Goal: Transaction & Acquisition: Purchase product/service

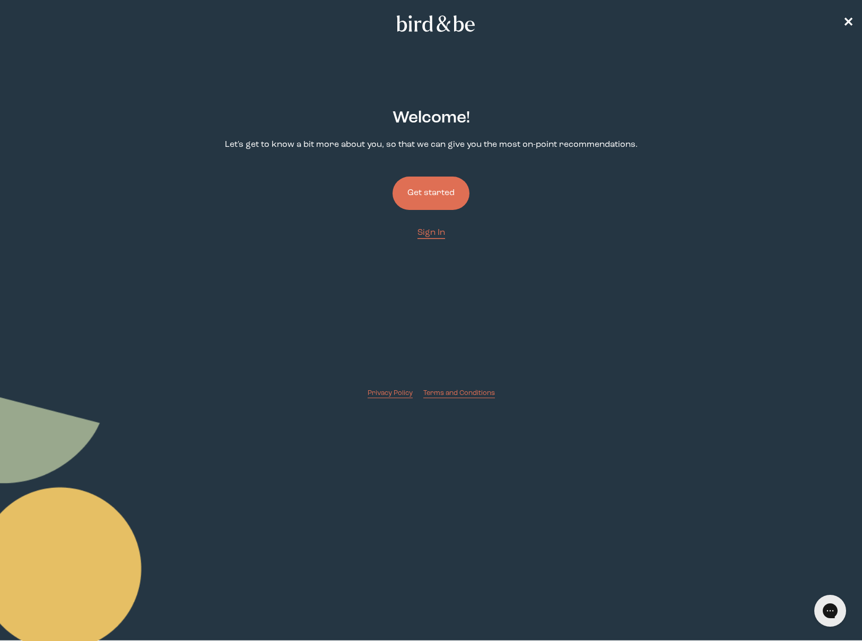
click at [431, 203] on button "Get started" at bounding box center [431, 193] width 77 height 33
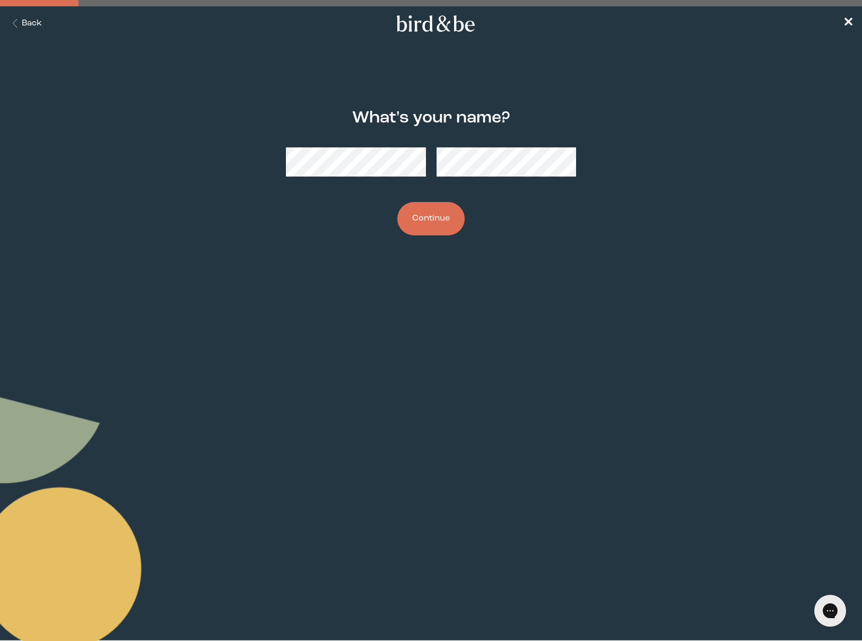
click at [423, 235] on button "Continue" at bounding box center [430, 218] width 67 height 33
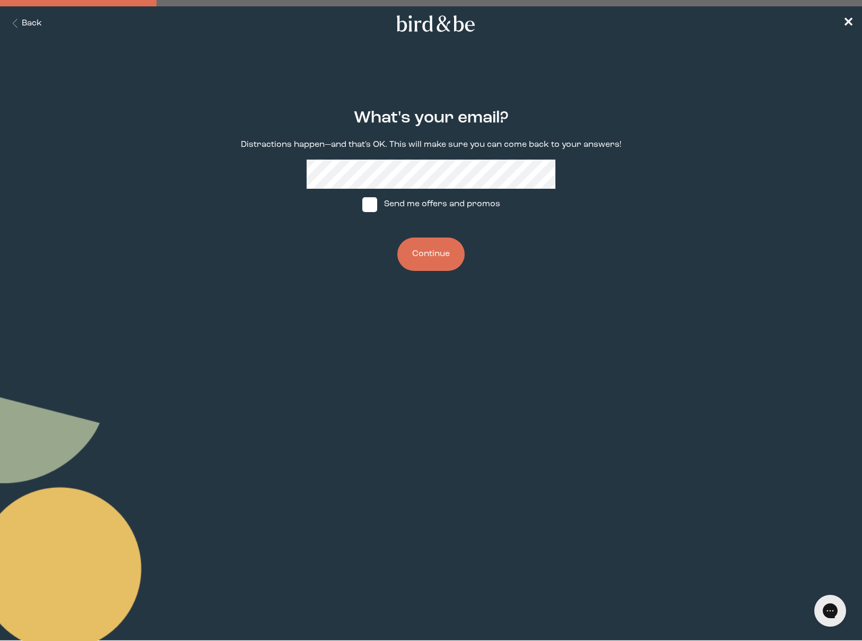
click at [435, 259] on button "Continue" at bounding box center [430, 254] width 67 height 33
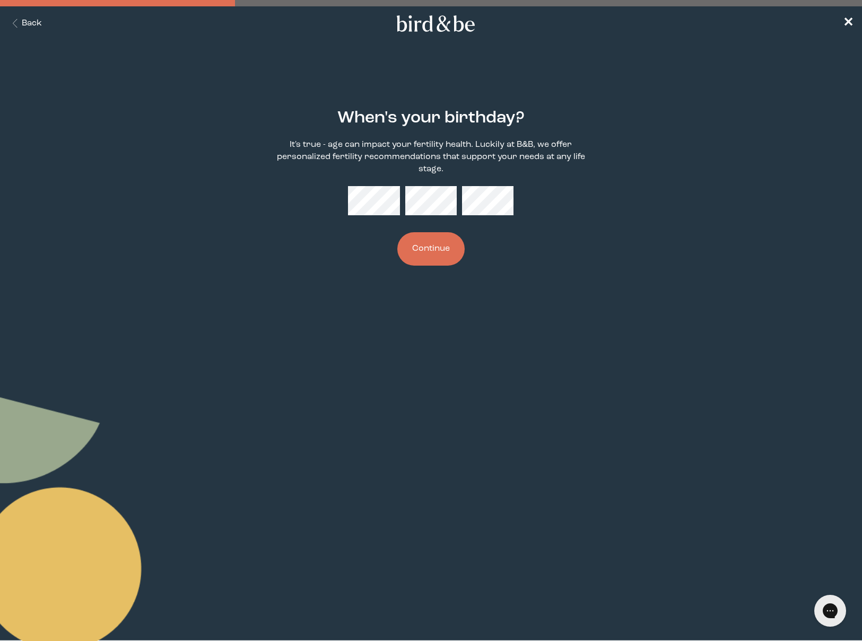
click at [430, 249] on button "Continue" at bounding box center [430, 248] width 67 height 33
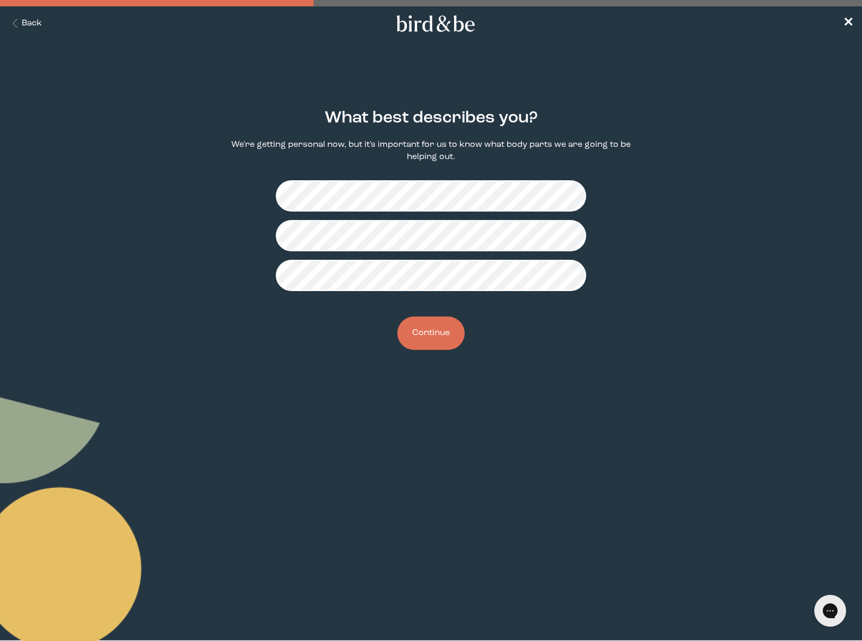
click at [427, 346] on button "Continue" at bounding box center [430, 333] width 67 height 33
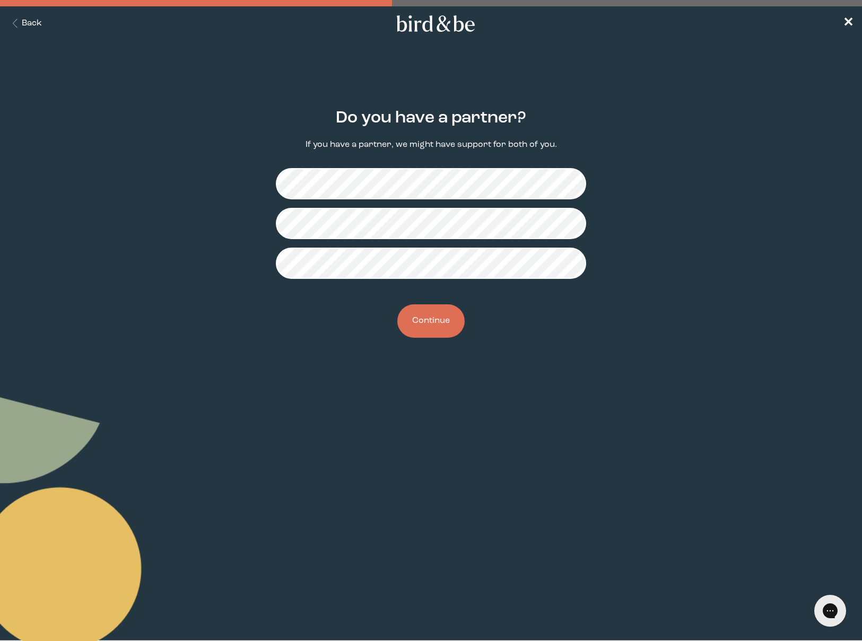
click at [429, 328] on button "Continue" at bounding box center [430, 320] width 67 height 33
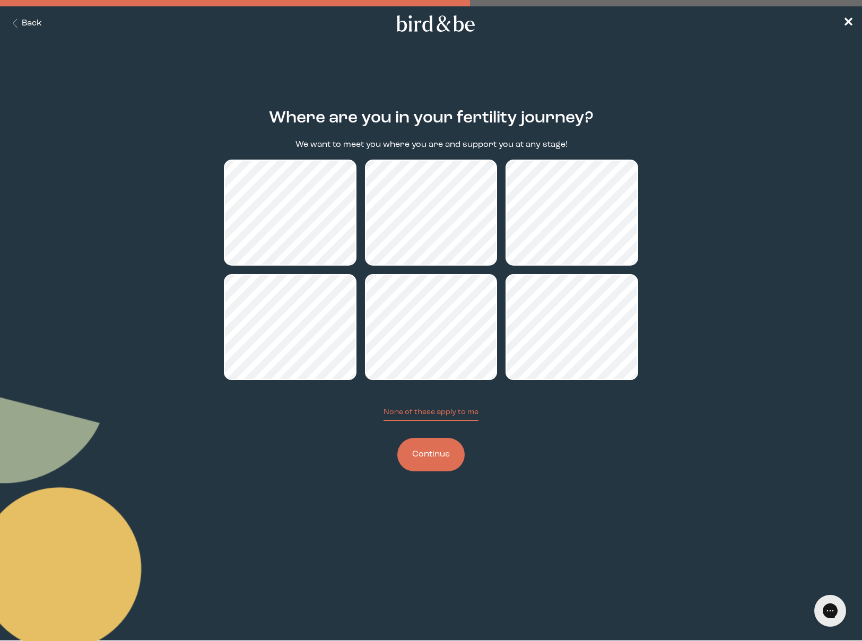
drag, startPoint x: 457, startPoint y: 461, endPoint x: 502, endPoint y: 458, distance: 45.8
click at [457, 461] on button "Continue" at bounding box center [430, 454] width 67 height 33
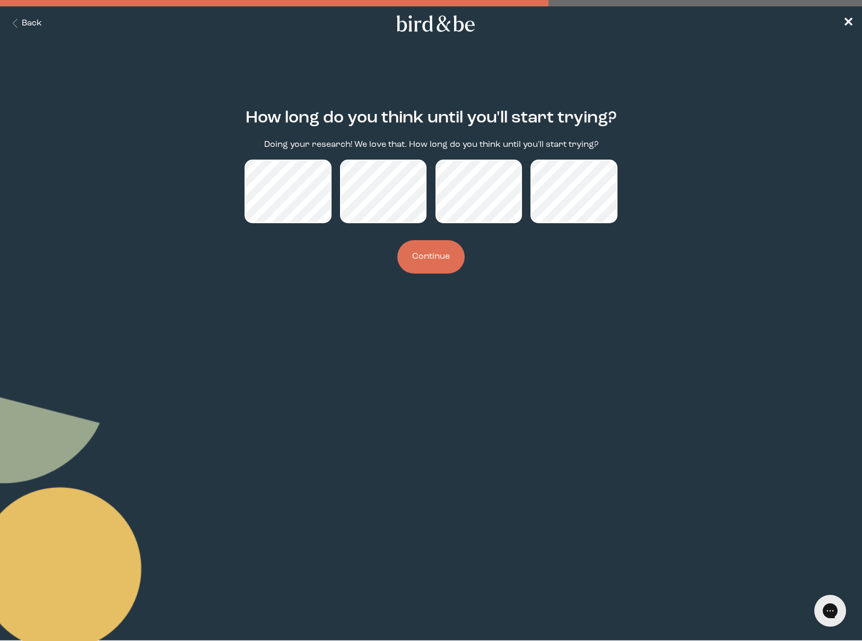
click at [428, 254] on button "Continue" at bounding box center [430, 256] width 67 height 33
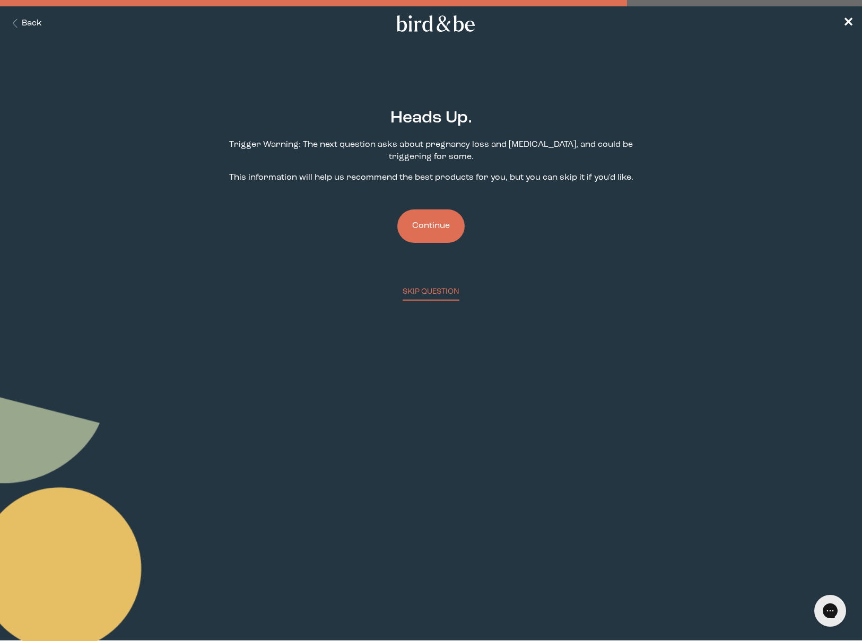
click at [433, 227] on button "Continue" at bounding box center [430, 226] width 67 height 33
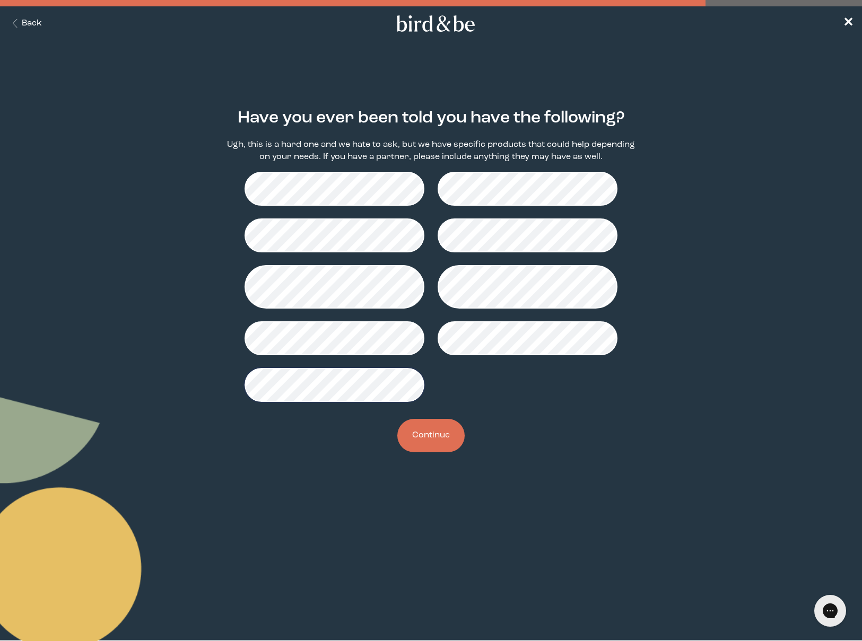
click at [441, 440] on button "Continue" at bounding box center [430, 435] width 67 height 33
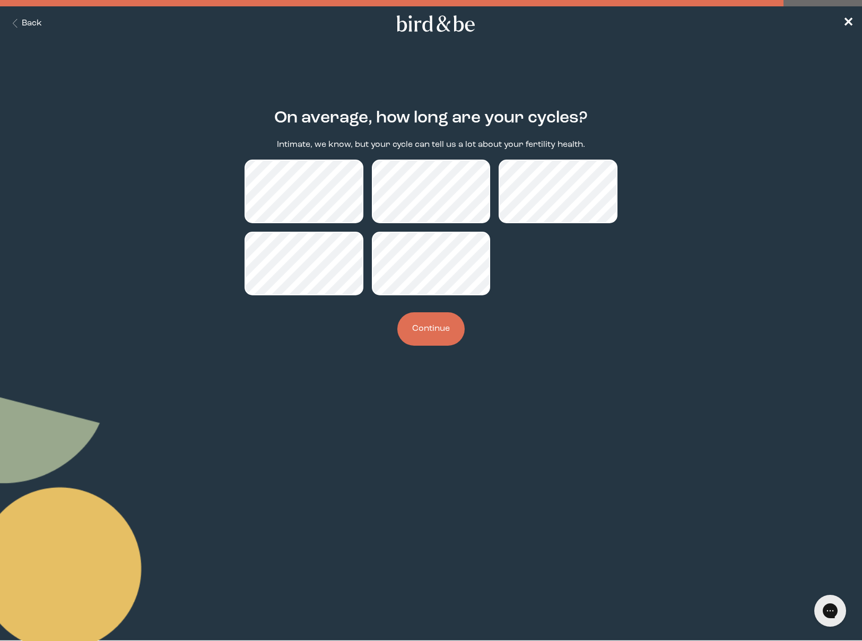
click at [427, 339] on button "Continue" at bounding box center [430, 328] width 67 height 33
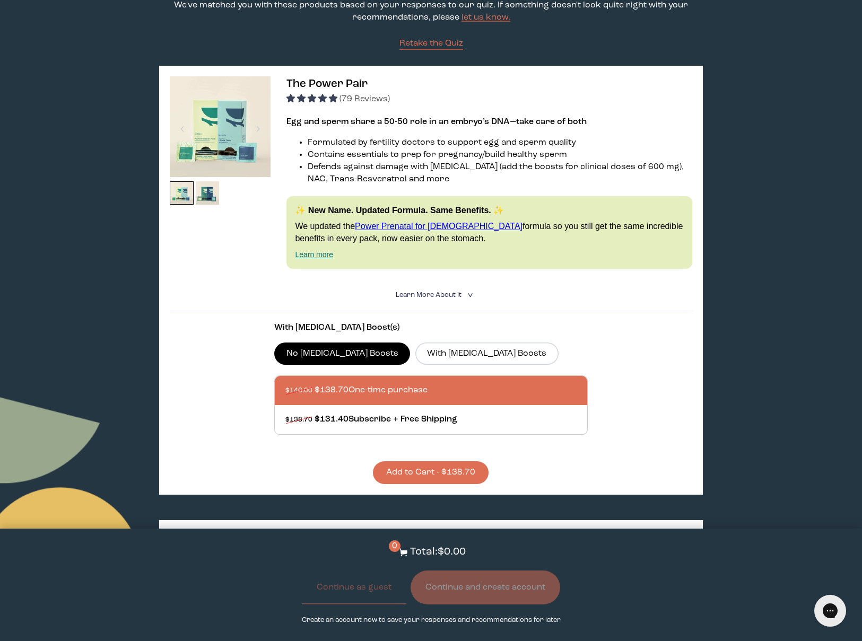
scroll to position [120, 0]
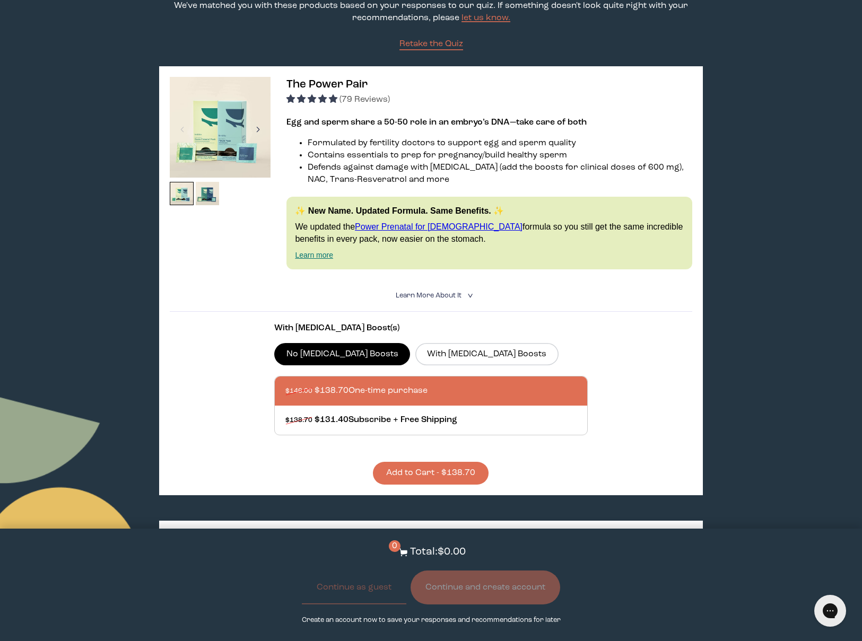
click at [254, 127] on div at bounding box center [258, 129] width 14 height 23
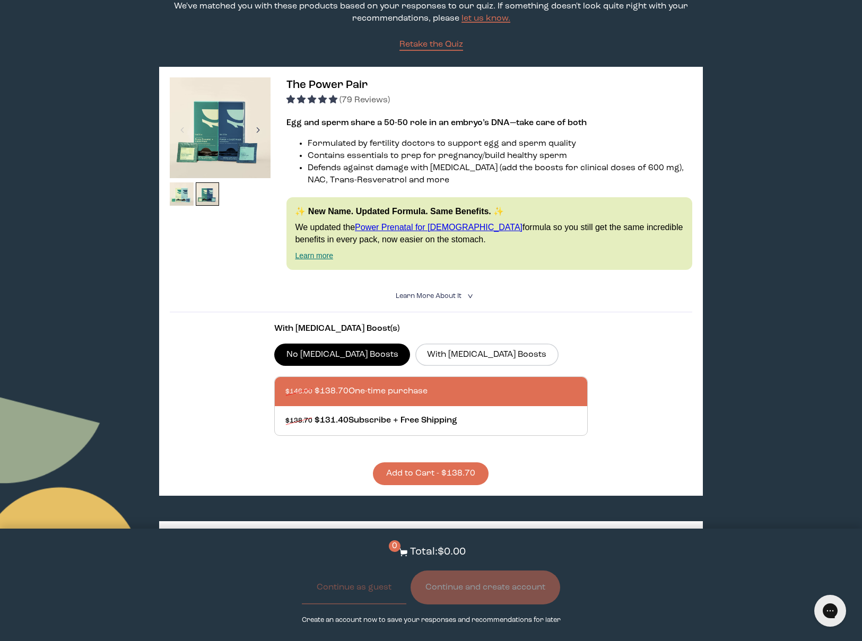
click at [258, 130] on div at bounding box center [258, 129] width 14 height 23
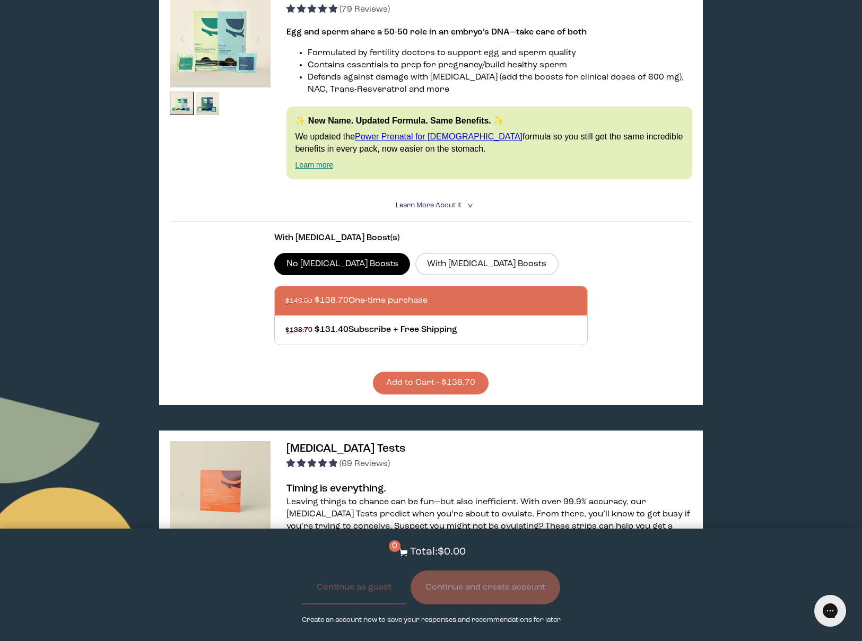
scroll to position [212, 0]
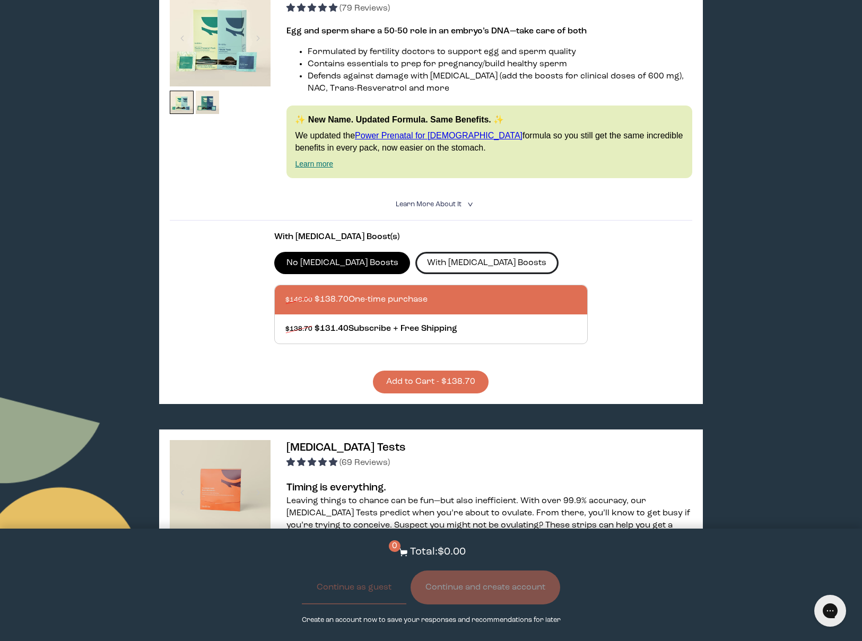
click at [415, 265] on label "With CoQ10 Boosts" at bounding box center [486, 263] width 143 height 22
click at [0, 0] on input "With CoQ10 Boosts" at bounding box center [0, 0] width 0 height 0
click at [466, 202] on icon "<" at bounding box center [469, 205] width 10 height 6
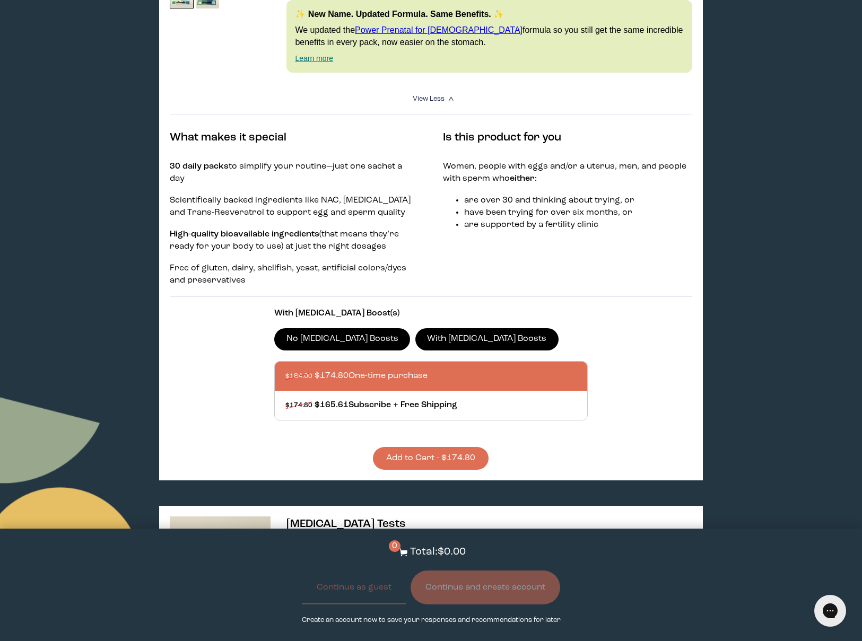
scroll to position [326, 0]
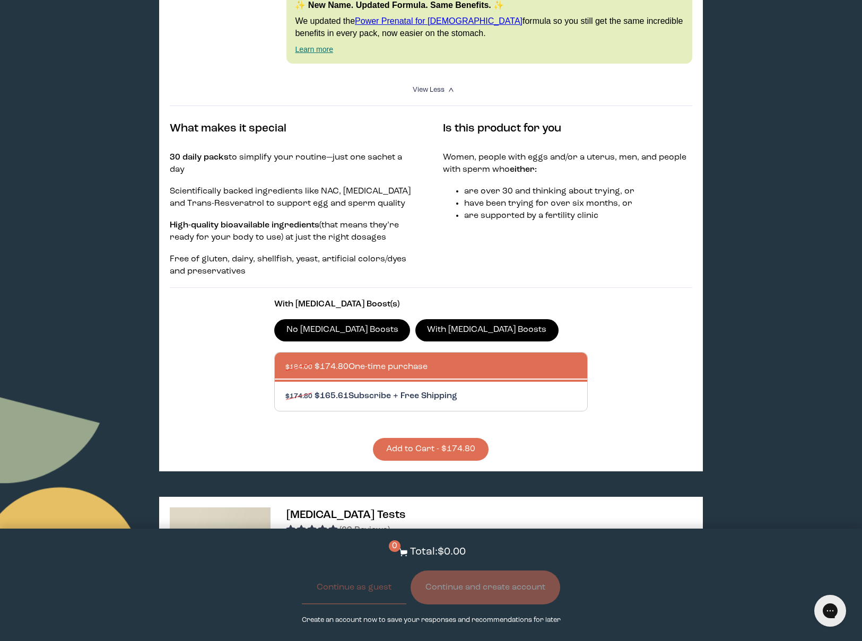
click at [357, 382] on div at bounding box center [441, 396] width 312 height 29
click at [285, 390] on input "$174.80 $165.61 Subscribe + Free Shipping" at bounding box center [285, 390] width 1 height 1
radio input "true"
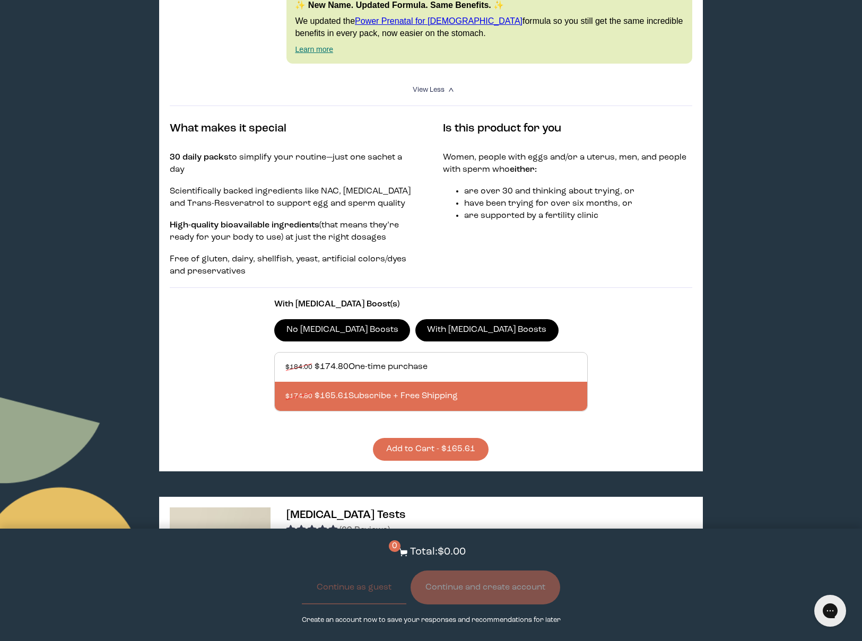
click at [438, 438] on button "Add to Cart - $165.61" at bounding box center [431, 449] width 116 height 23
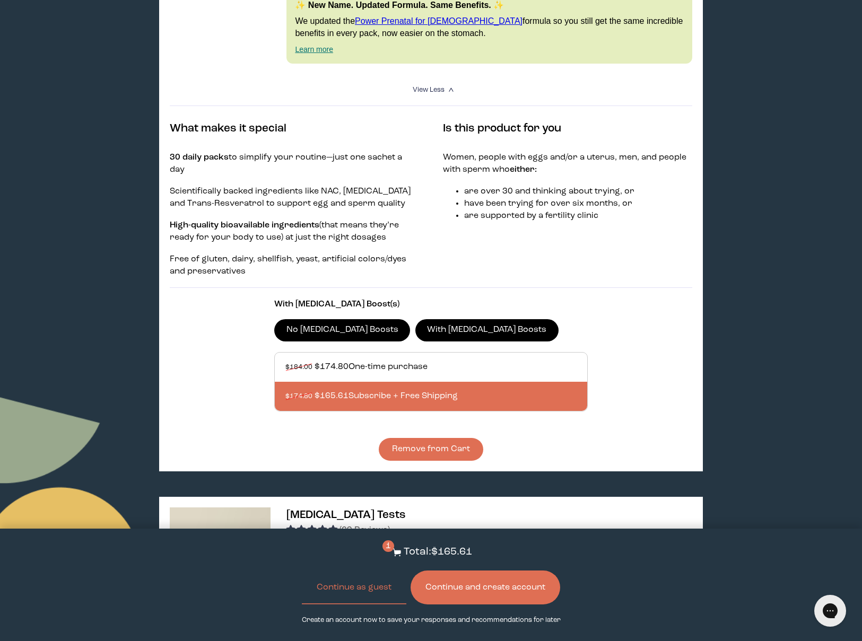
click at [498, 581] on button "Continue and create account" at bounding box center [486, 588] width 150 height 34
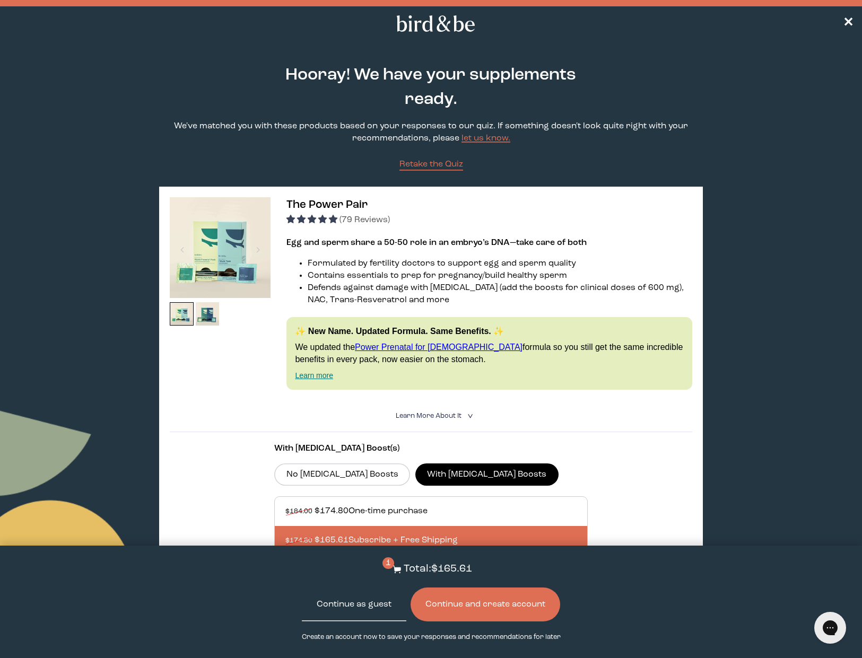
click at [367, 607] on button "Continue as guest" at bounding box center [354, 605] width 104 height 34
click at [344, 599] on button "Continue as guest" at bounding box center [354, 605] width 104 height 34
click at [474, 608] on button "Continue and create account" at bounding box center [486, 605] width 150 height 34
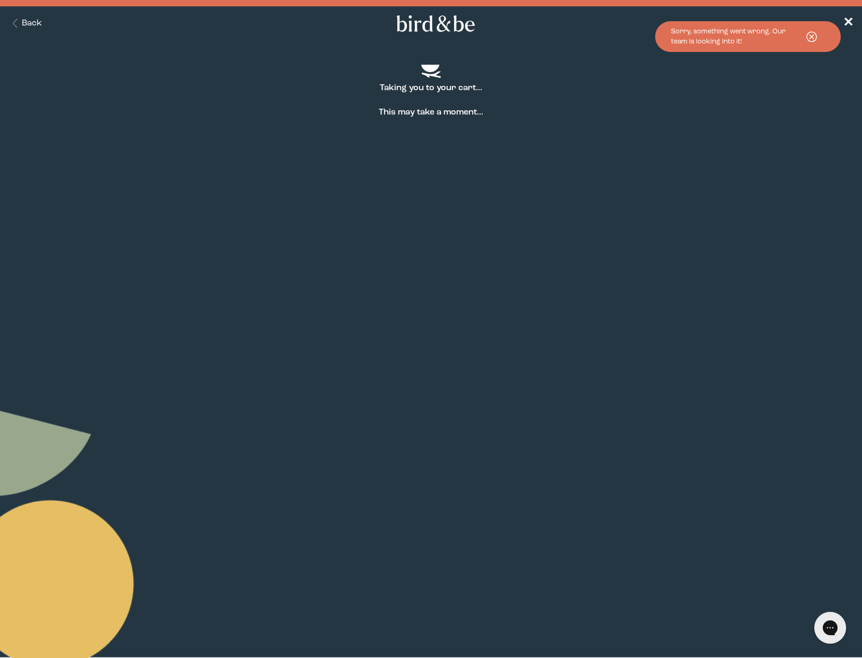
click at [810, 37] on icon at bounding box center [811, 37] width 27 height 14
click at [845, 19] on span "✕" at bounding box center [848, 24] width 11 height 13
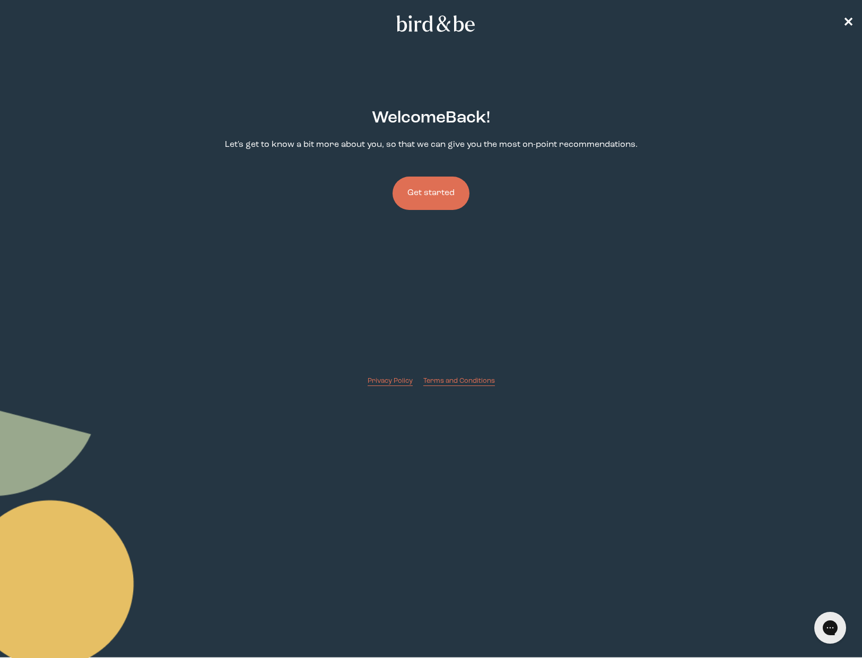
click at [459, 185] on button "Get started" at bounding box center [431, 193] width 77 height 33
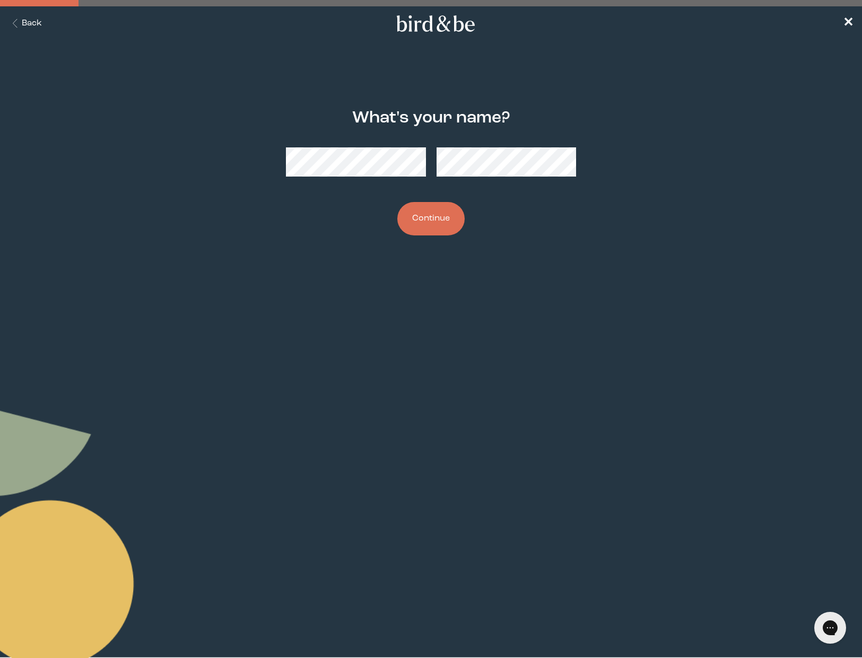
click at [444, 223] on button "Continue" at bounding box center [430, 218] width 67 height 33
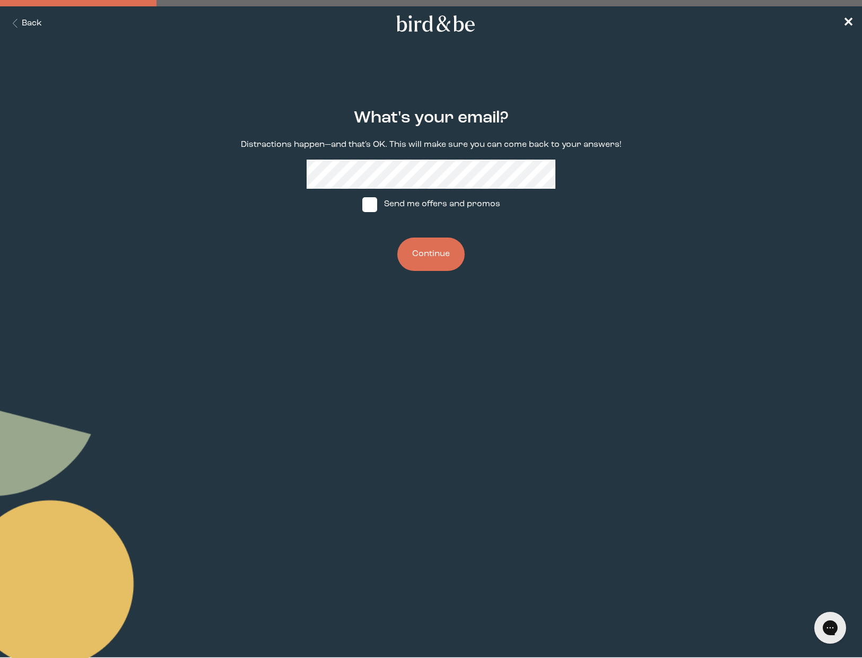
click at [425, 254] on button "Continue" at bounding box center [430, 254] width 67 height 33
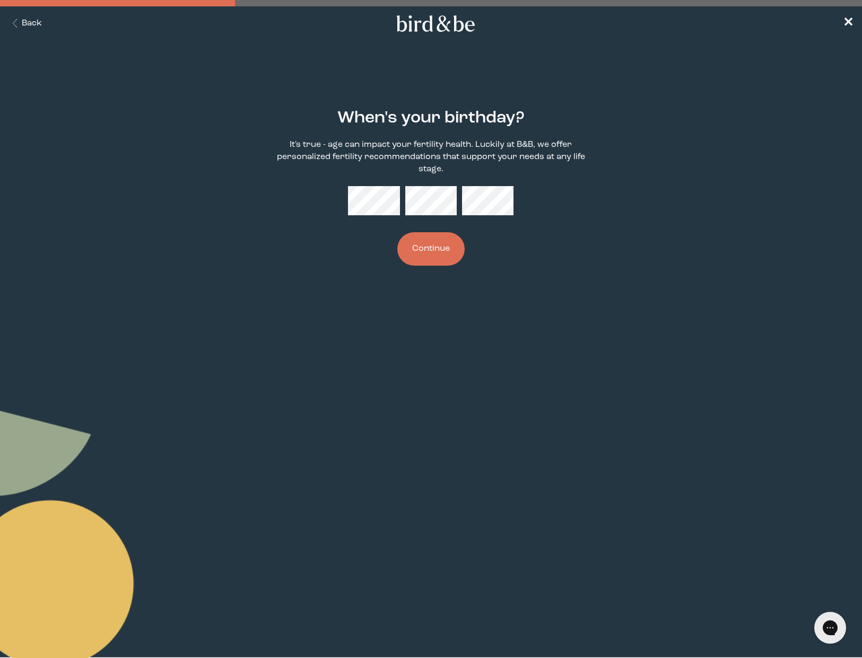
click at [423, 254] on button "Continue" at bounding box center [430, 248] width 67 height 33
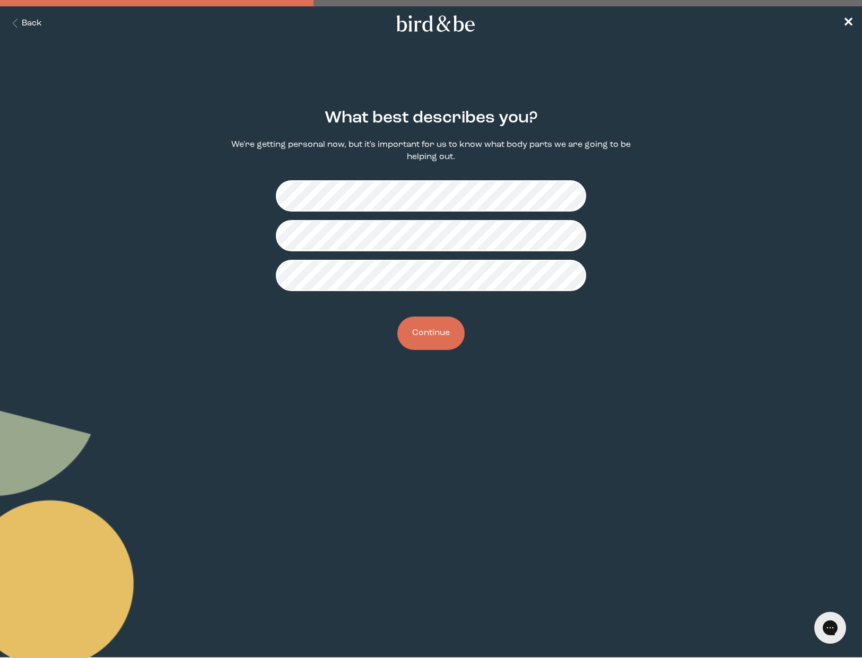
click at [444, 340] on button "Continue" at bounding box center [430, 333] width 67 height 33
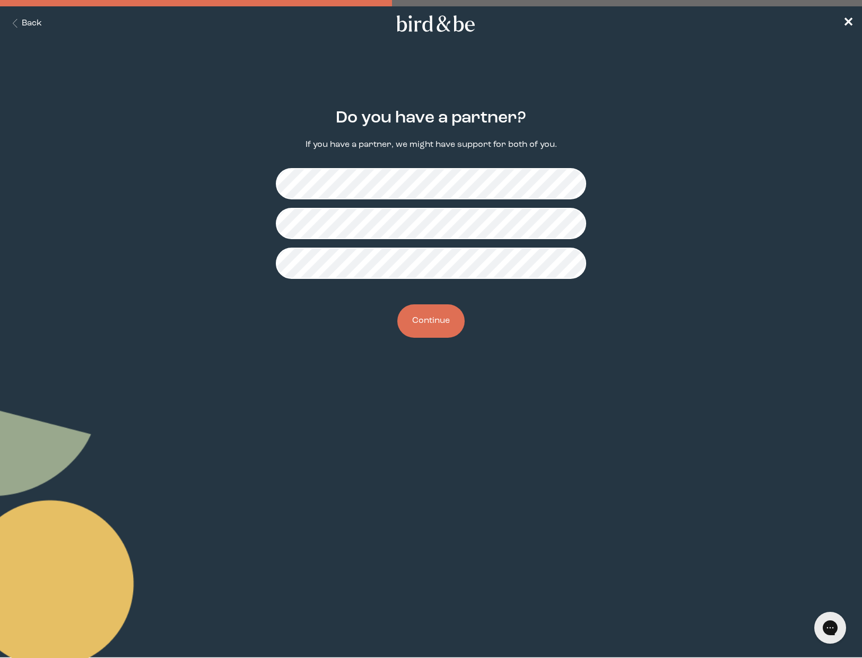
click at [431, 323] on button "Continue" at bounding box center [430, 320] width 67 height 33
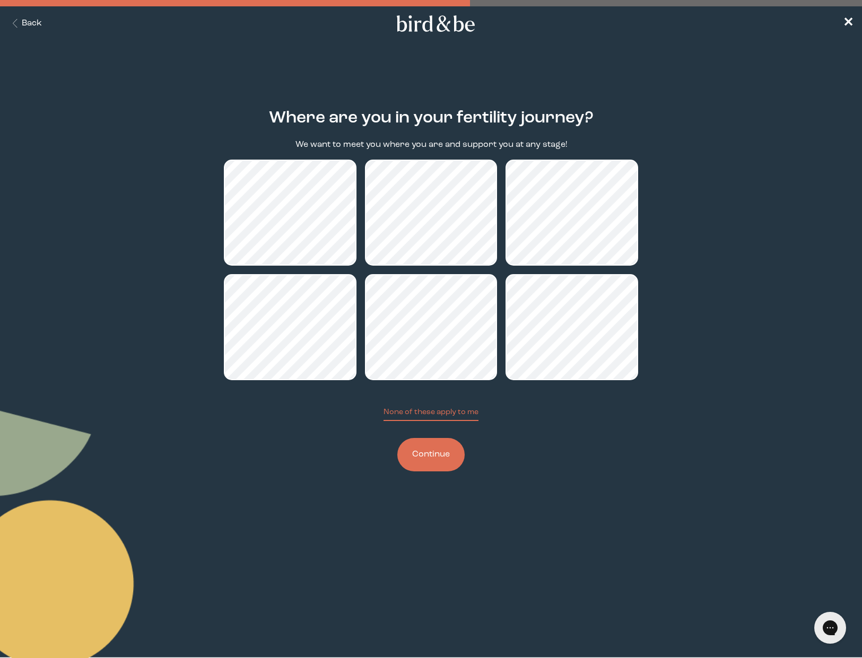
click at [437, 458] on button "Continue" at bounding box center [430, 454] width 67 height 33
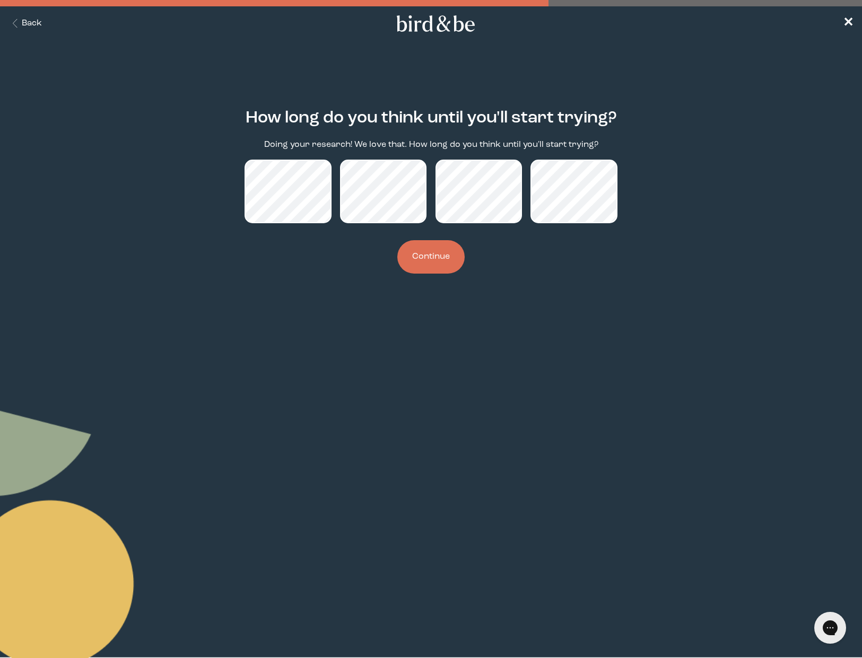
click at [432, 261] on button "Continue" at bounding box center [430, 256] width 67 height 33
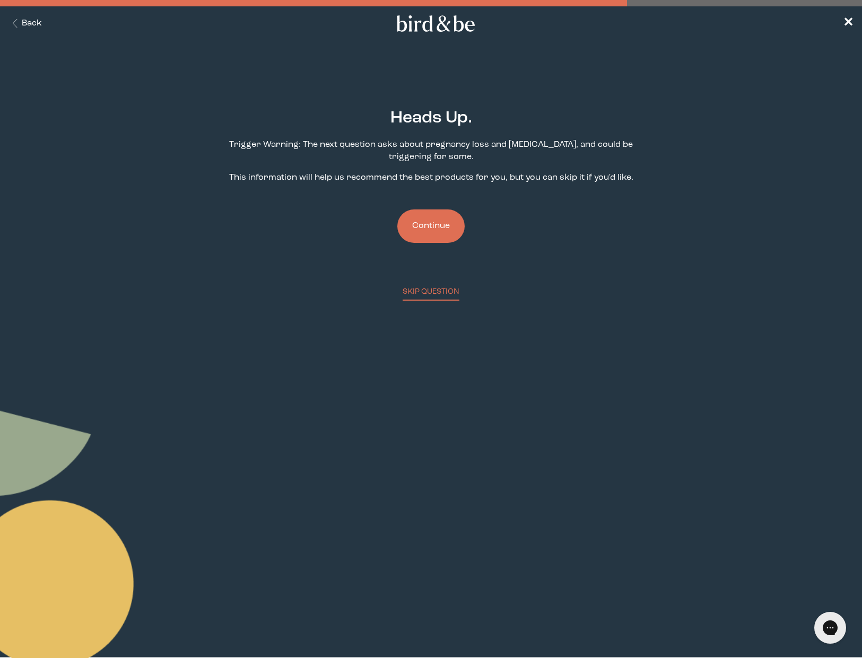
click at [457, 231] on button "Continue" at bounding box center [430, 226] width 67 height 33
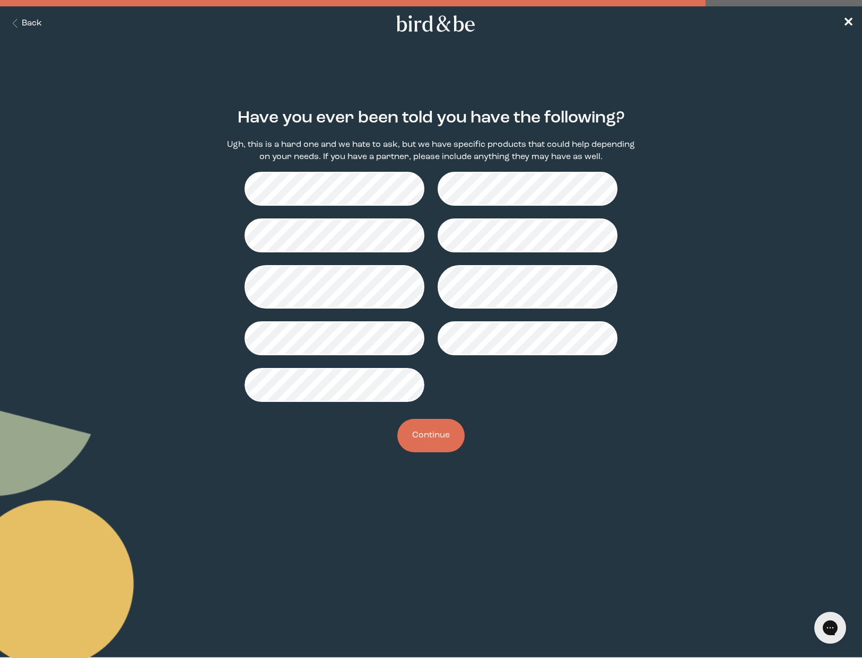
drag, startPoint x: 442, startPoint y: 442, endPoint x: 460, endPoint y: 446, distance: 18.8
click at [442, 442] on button "Continue" at bounding box center [430, 435] width 67 height 33
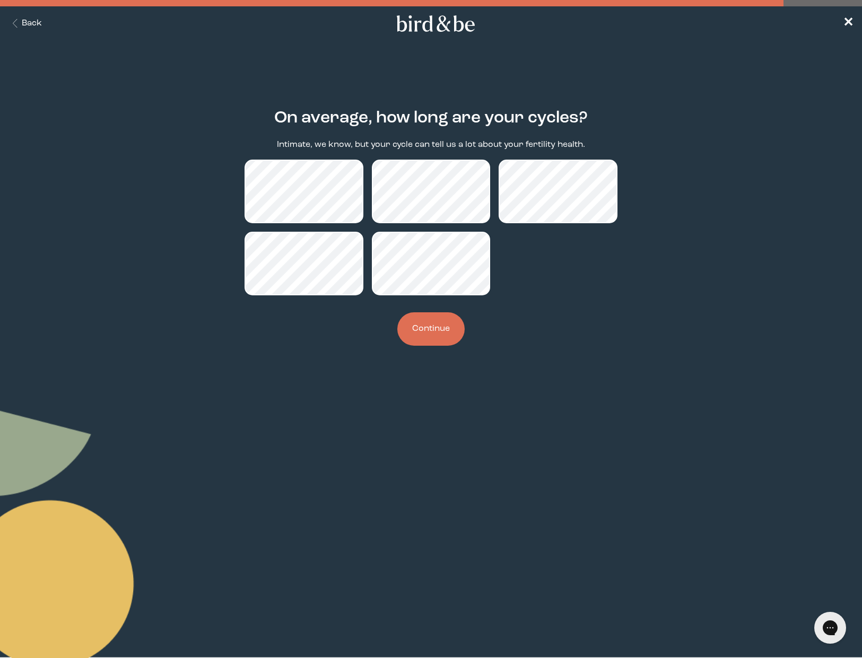
click at [429, 339] on button "Continue" at bounding box center [430, 328] width 67 height 33
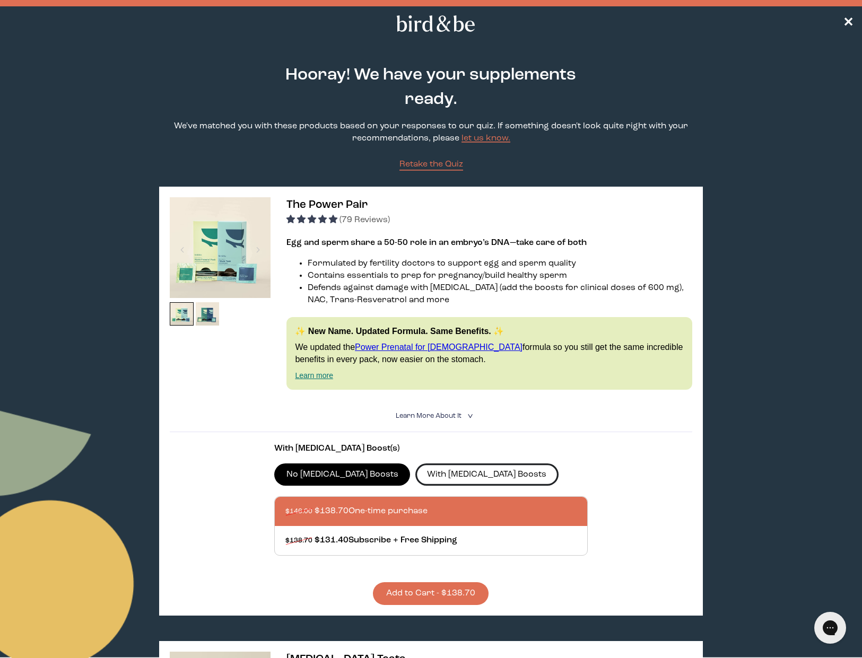
click at [425, 473] on label "With CoQ10 Boosts" at bounding box center [486, 475] width 143 height 22
click at [0, 0] on input "With CoQ10 Boosts" at bounding box center [0, 0] width 0 height 0
click at [333, 468] on label "No CoQ10 Boosts" at bounding box center [342, 475] width 136 height 22
click at [0, 0] on input "No CoQ10 Boosts" at bounding box center [0, 0] width 0 height 0
drag, startPoint x: 432, startPoint y: 473, endPoint x: 439, endPoint y: 469, distance: 7.8
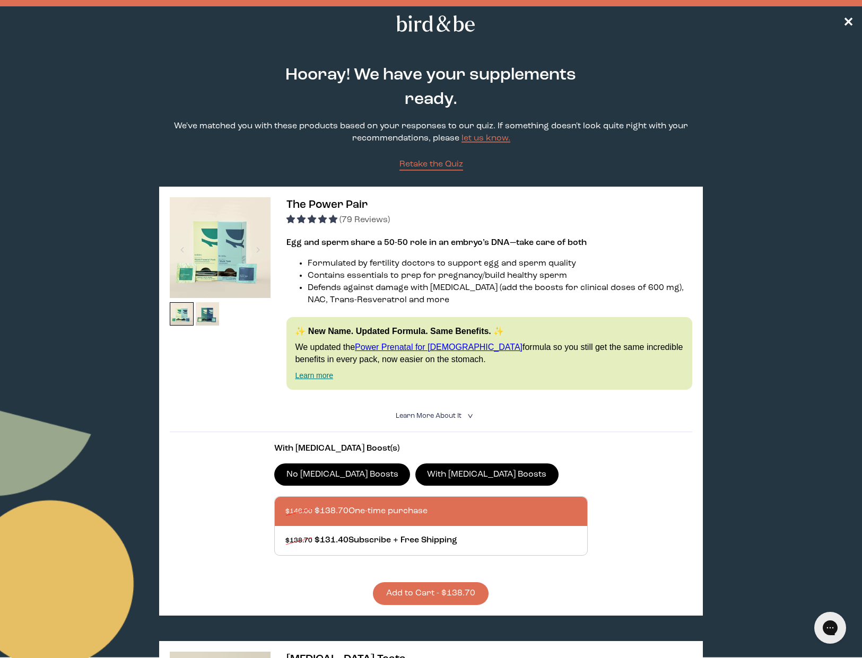
click at [432, 473] on label "With CoQ10 Boosts" at bounding box center [486, 475] width 143 height 22
click at [0, 0] on input "With CoQ10 Boosts" at bounding box center [0, 0] width 0 height 0
click at [466, 415] on icon "<" at bounding box center [469, 416] width 10 height 6
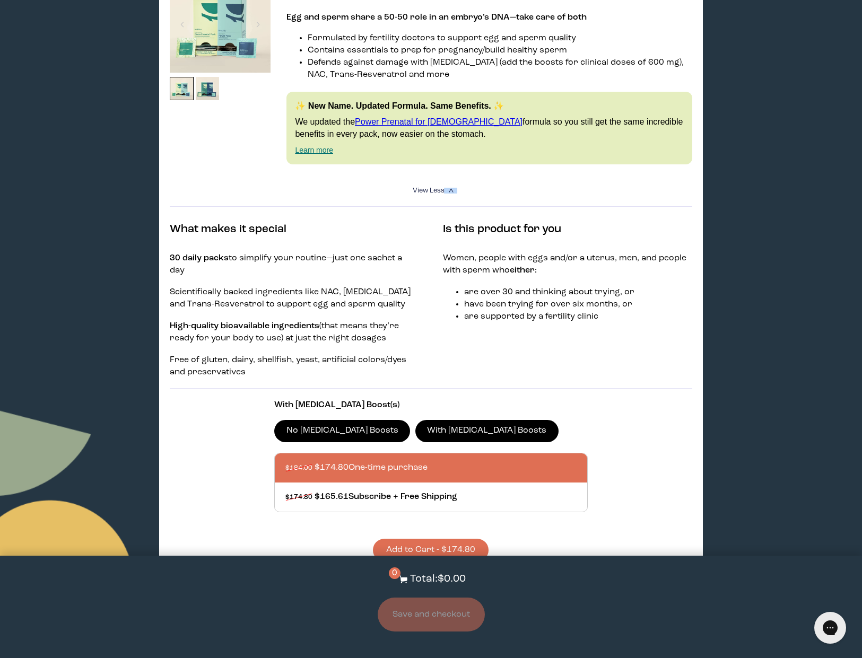
scroll to position [225, 0]
click at [396, 487] on div at bounding box center [441, 497] width 312 height 29
click at [285, 491] on input "$174.80 $165.61 Subscribe + Free Shipping" at bounding box center [285, 491] width 1 height 1
radio input "true"
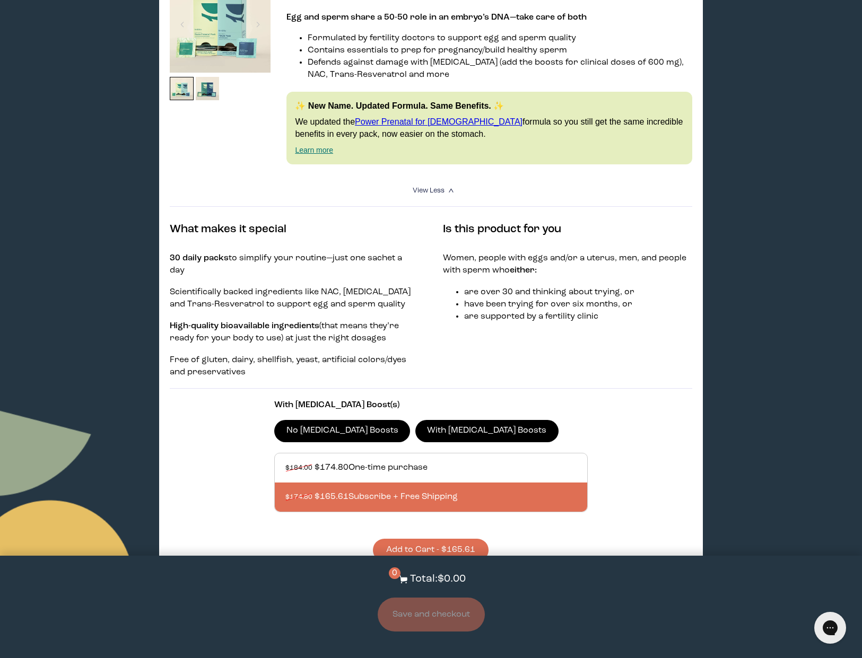
click at [433, 539] on button "Add to Cart - $165.61" at bounding box center [431, 550] width 116 height 23
click at [422, 618] on button "Save and checkout" at bounding box center [431, 615] width 107 height 34
